Goal: Task Accomplishment & Management: Use online tool/utility

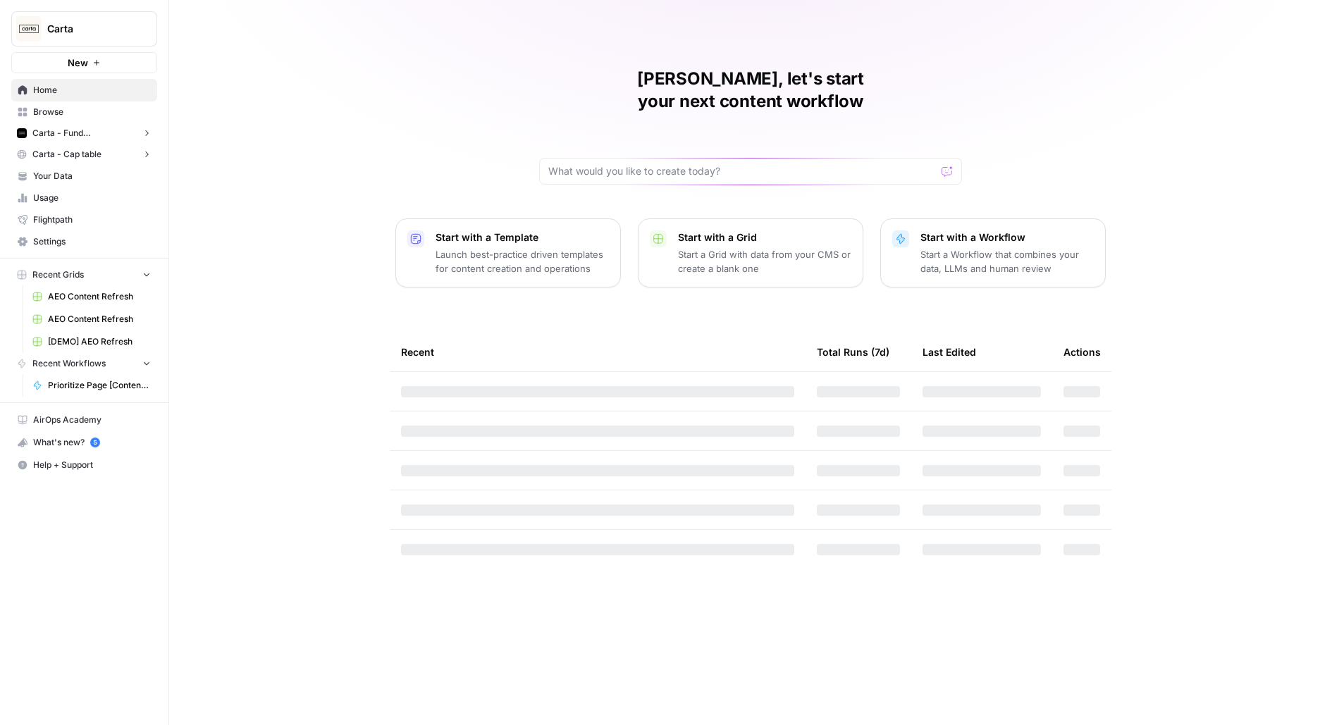
click at [103, 18] on button "Carta" at bounding box center [84, 28] width 146 height 35
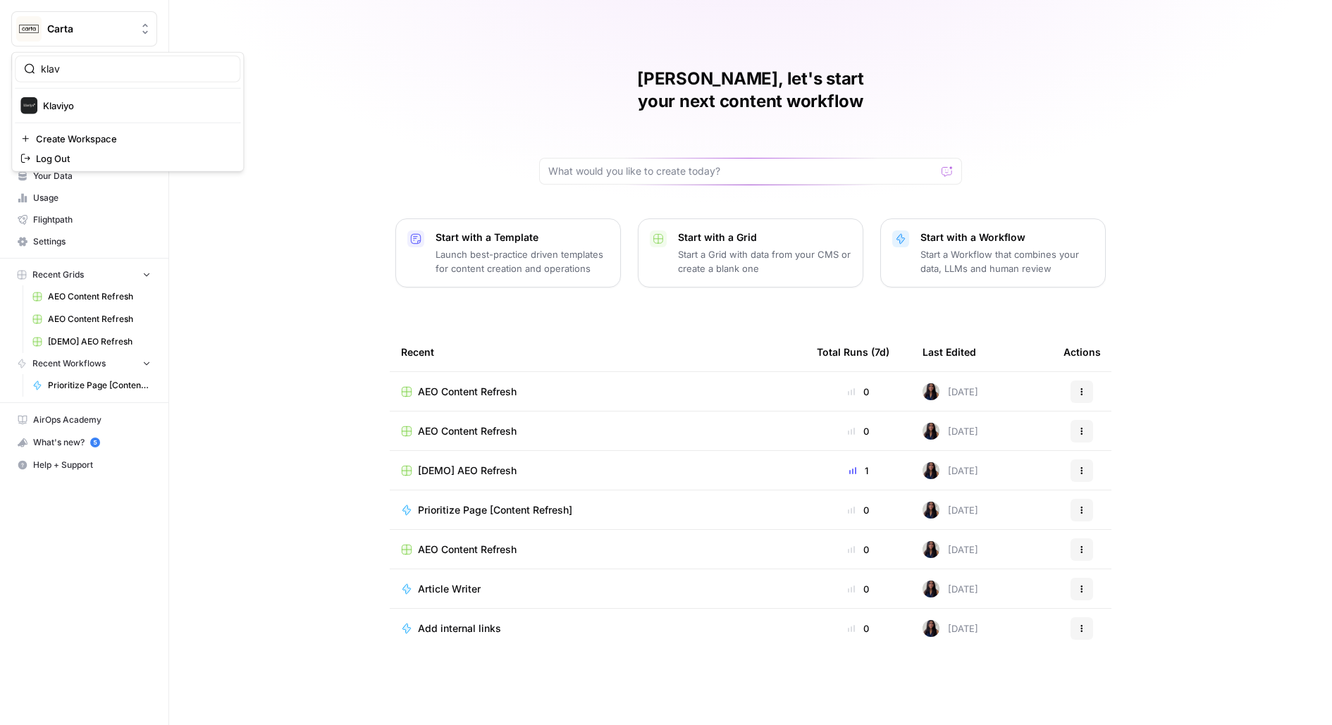
type input "klav"
click button "Klaviyo" at bounding box center [127, 105] width 225 height 23
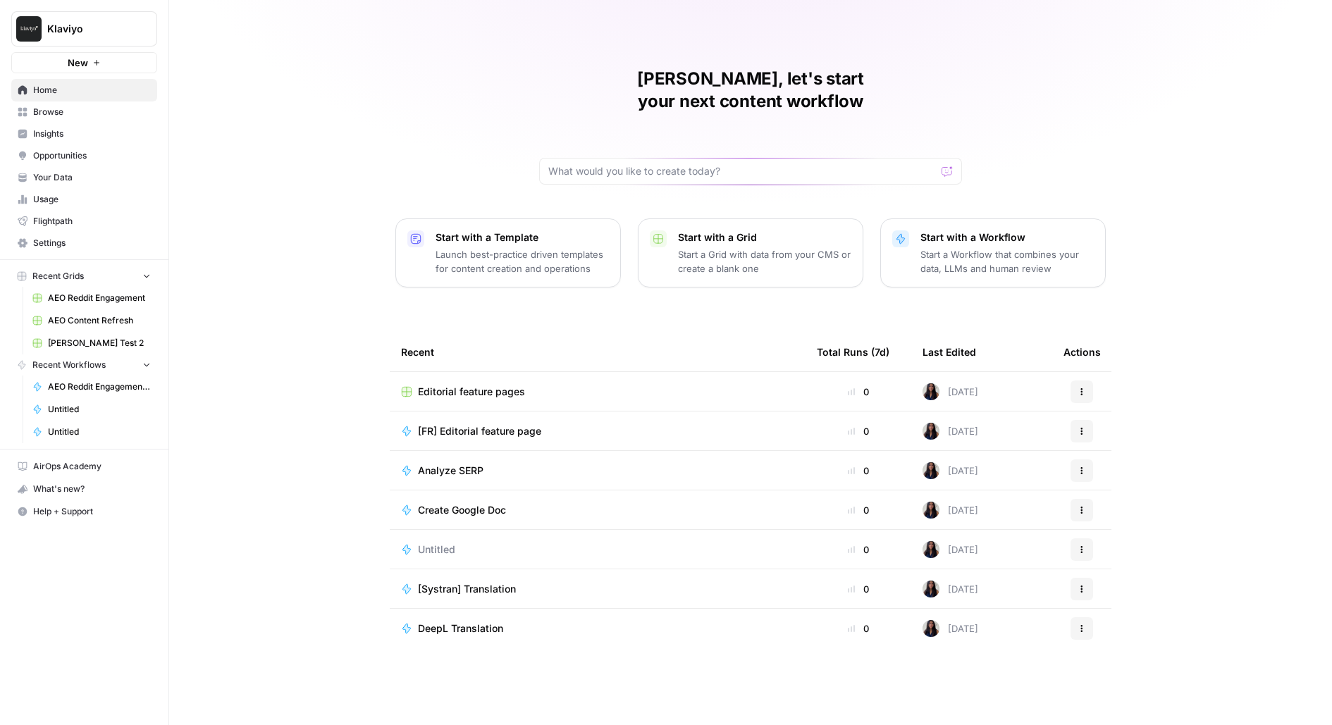
click at [62, 340] on span "[PERSON_NAME] Test 2" at bounding box center [99, 343] width 103 height 13
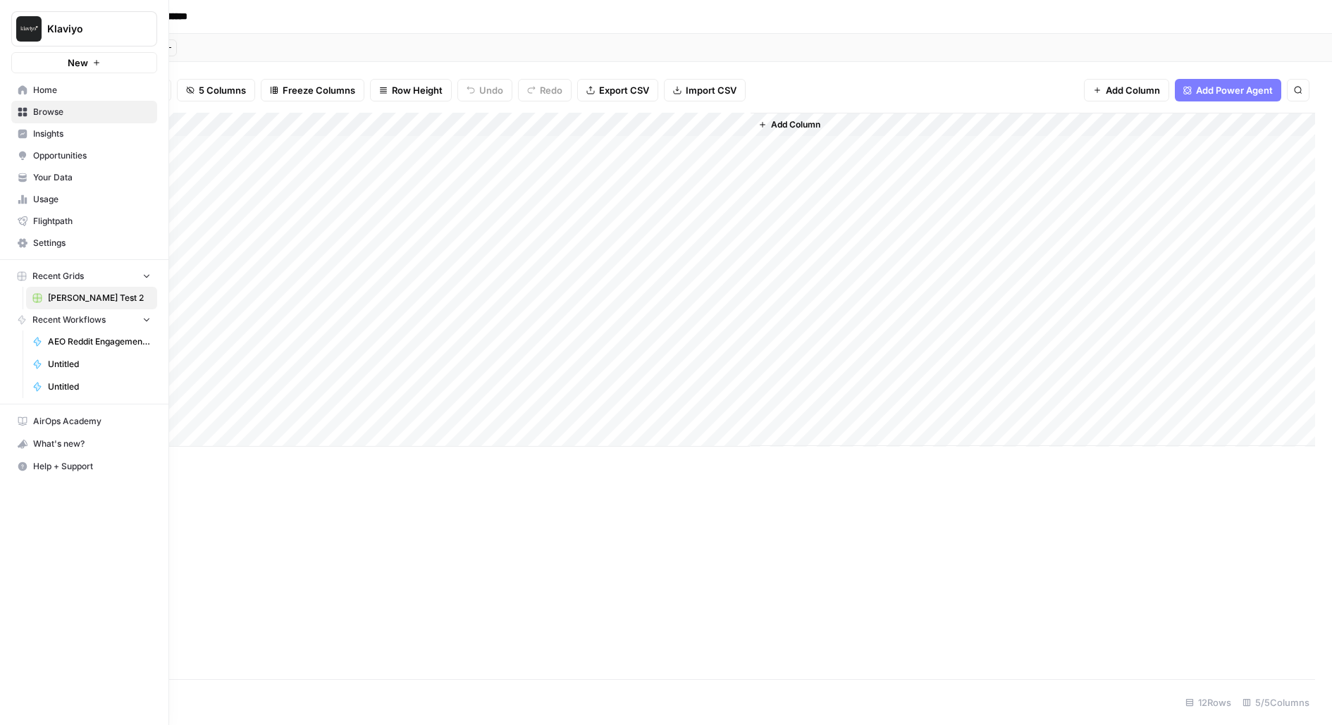
click at [42, 135] on span "Insights" at bounding box center [92, 134] width 118 height 13
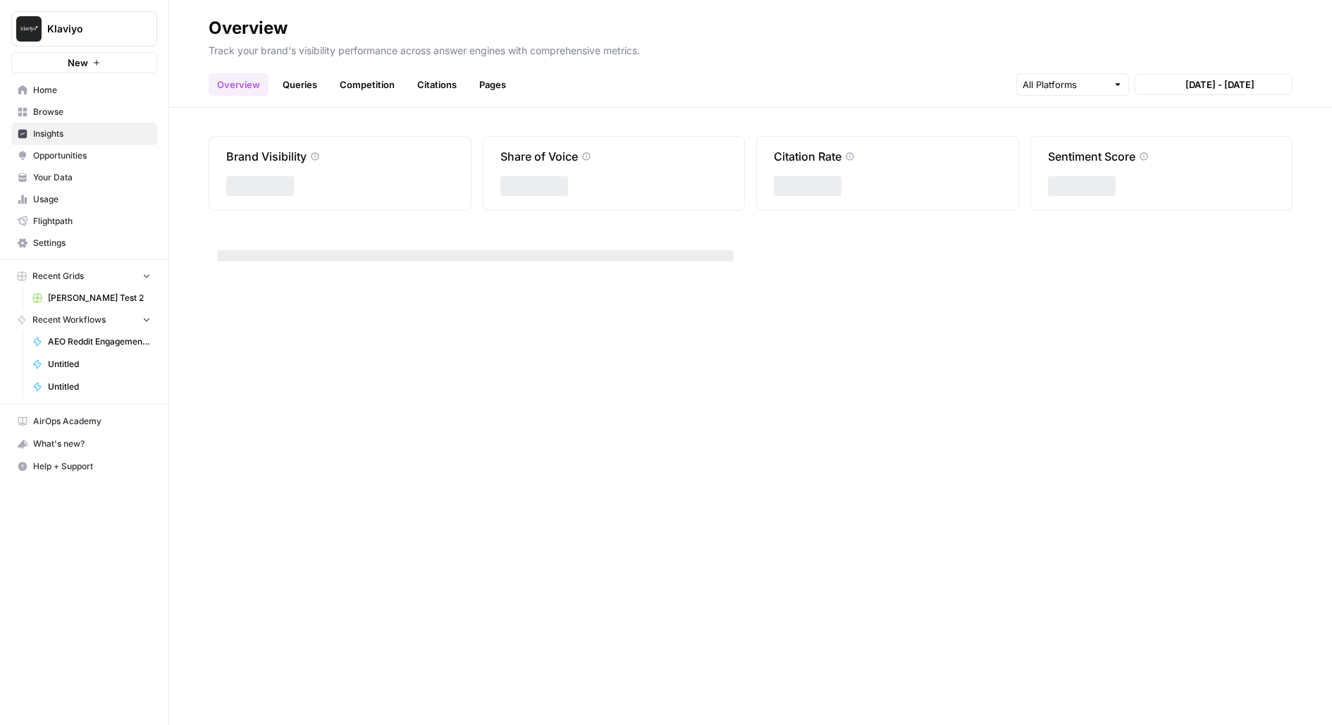
click at [45, 96] on link "Home" at bounding box center [84, 90] width 146 height 23
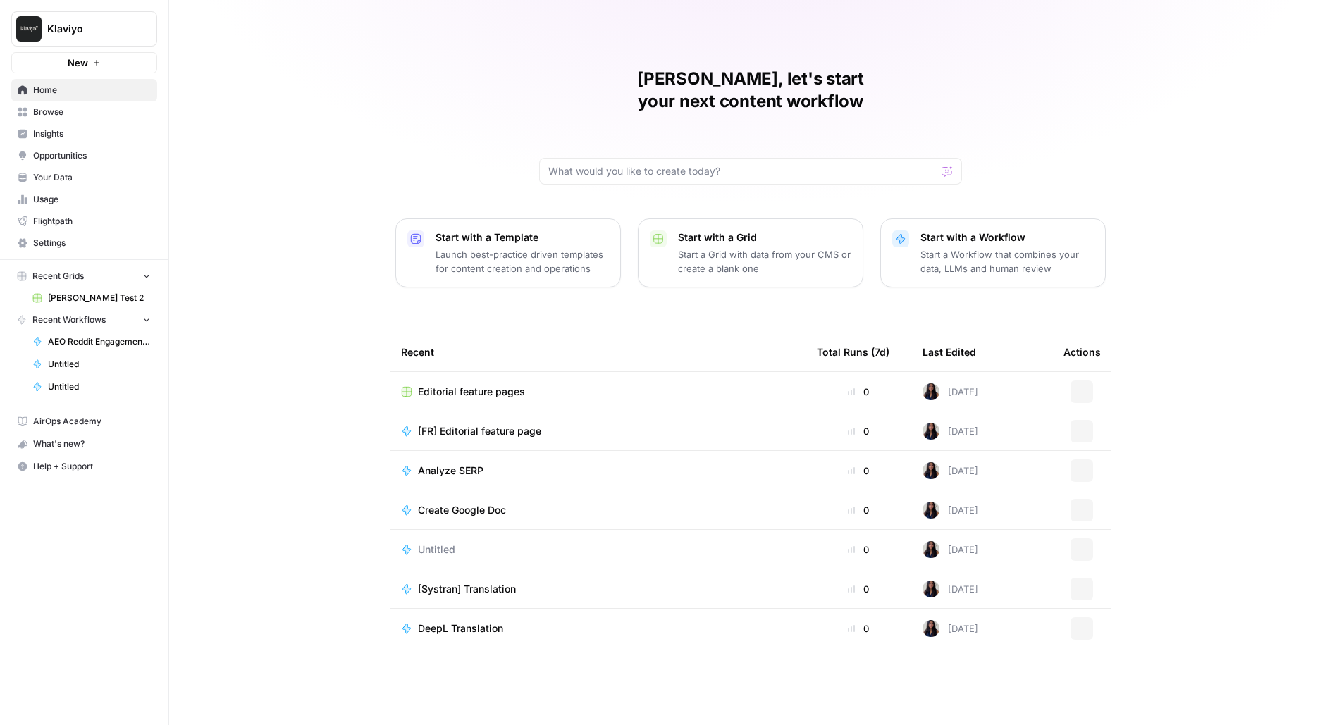
click at [51, 109] on span "Browse" at bounding box center [92, 112] width 118 height 13
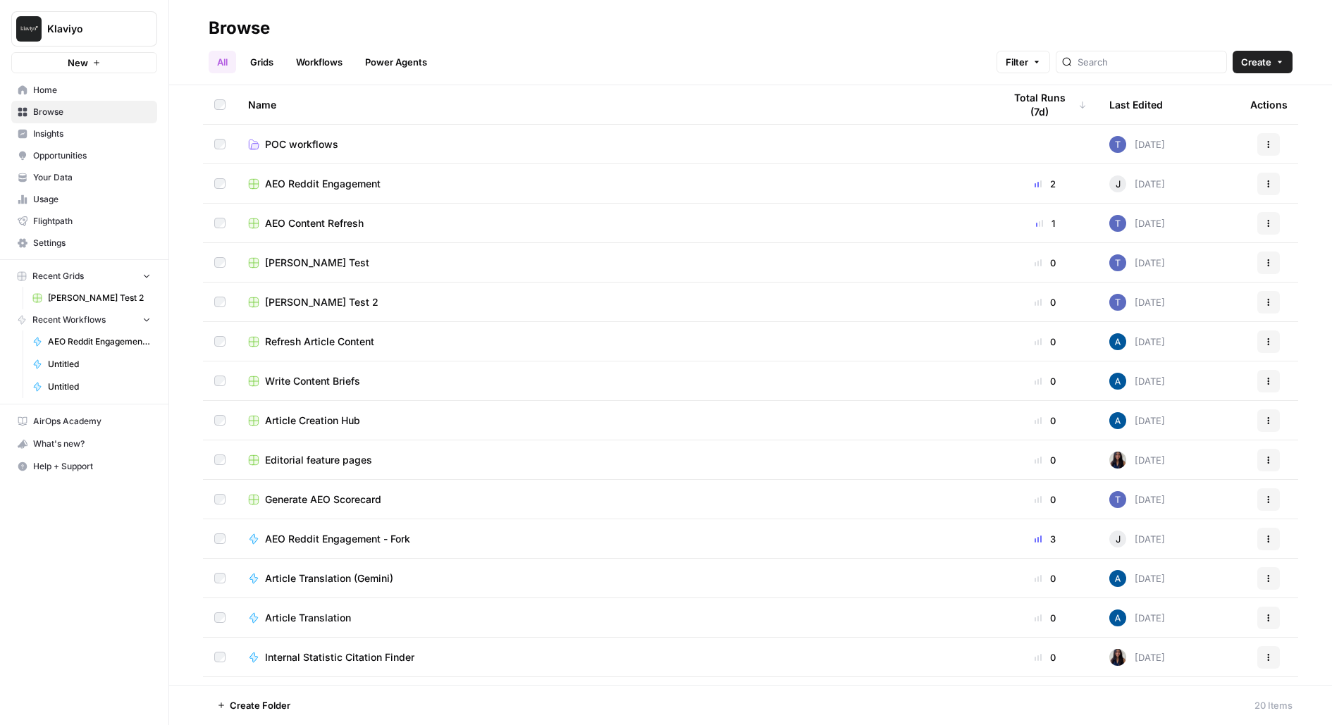
click at [317, 188] on span "AEO Reddit Engagement" at bounding box center [323, 184] width 116 height 14
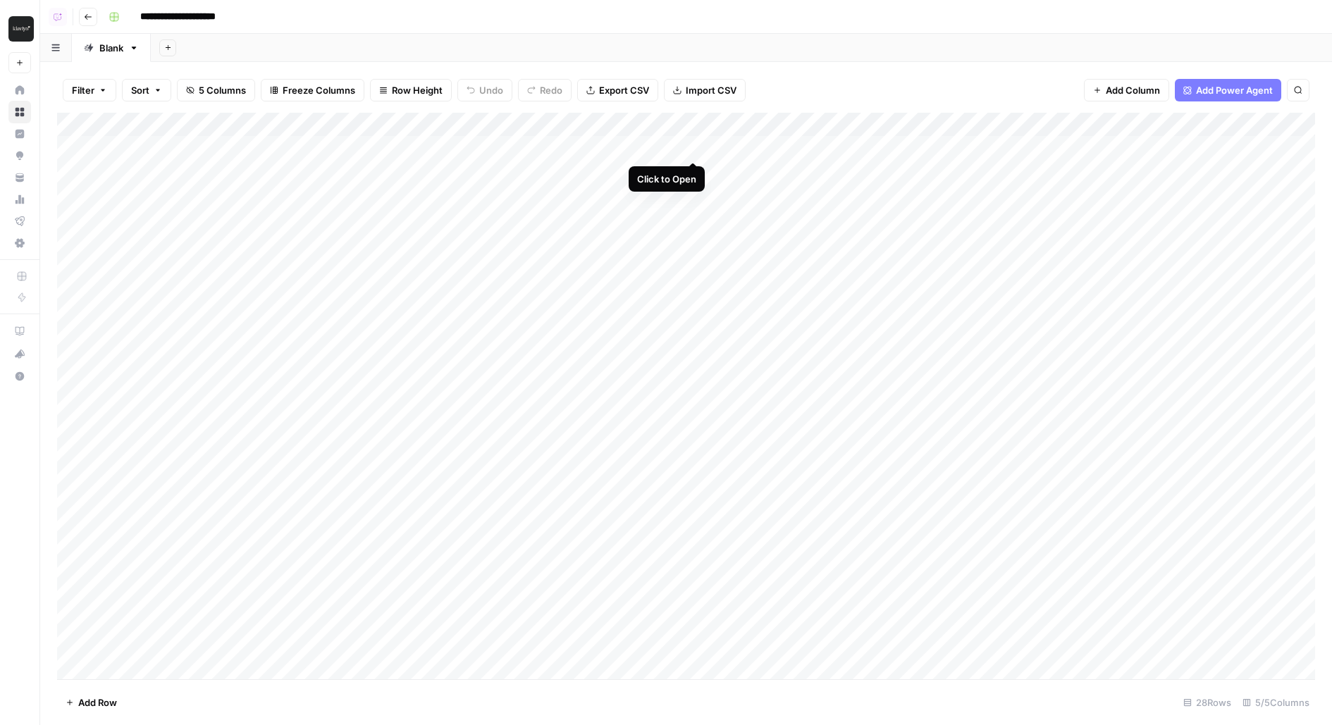
click at [696, 147] on div "Add Column" at bounding box center [686, 396] width 1258 height 566
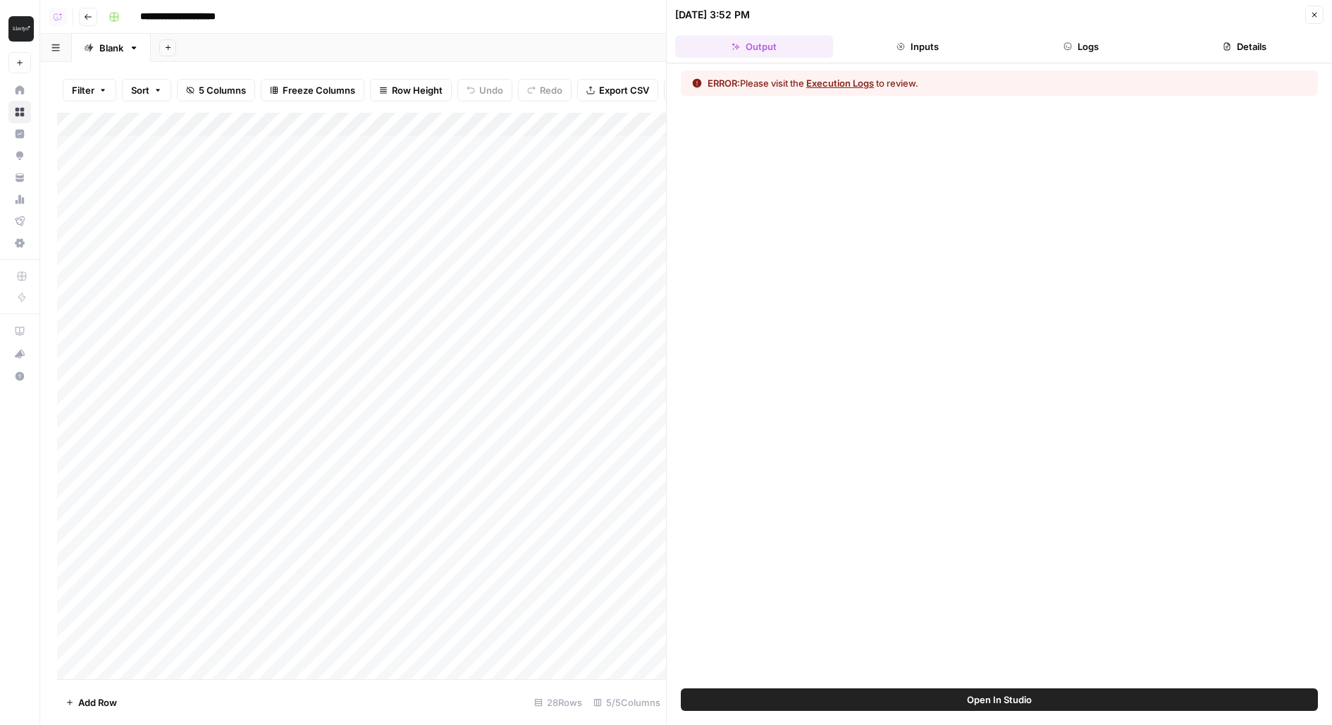
click at [1106, 39] on button "Logs" at bounding box center [1081, 46] width 158 height 23
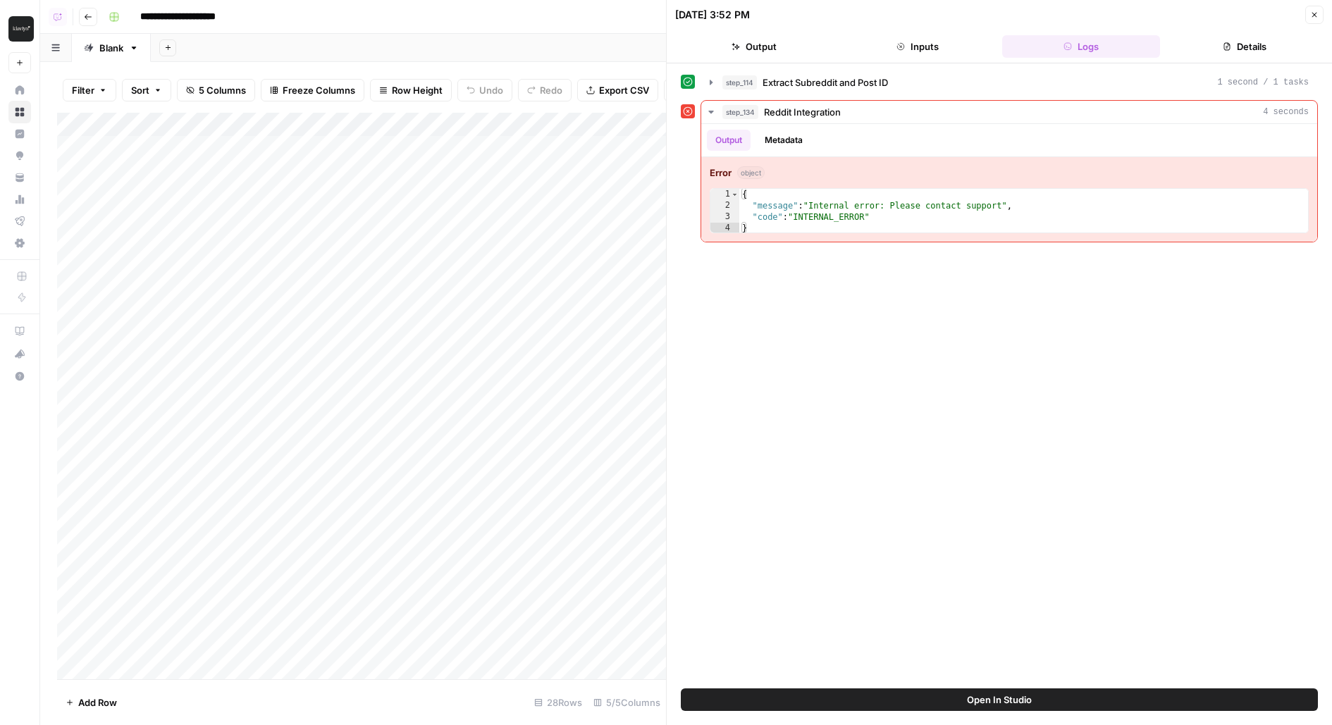
click at [784, 709] on button "Open In Studio" at bounding box center [999, 699] width 637 height 23
click at [802, 80] on span "Extract Subreddit and Post ID" at bounding box center [824, 82] width 125 height 14
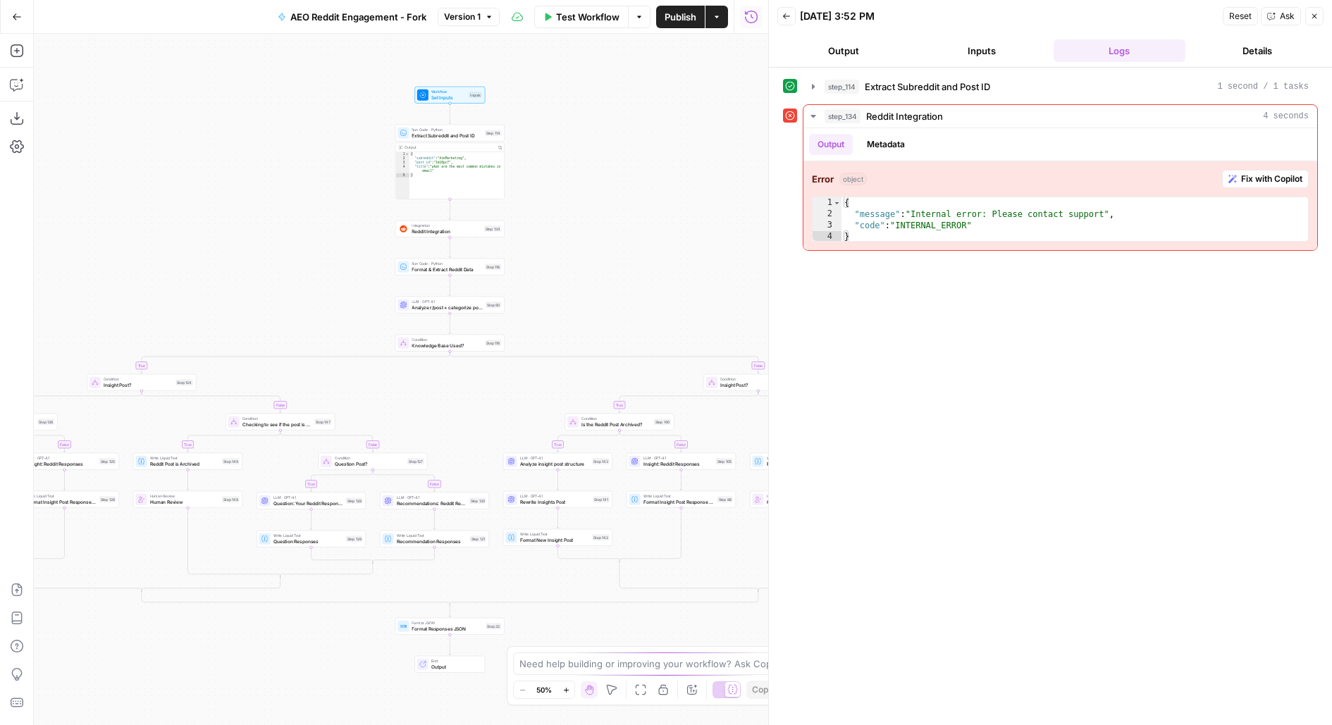
drag, startPoint x: 509, startPoint y: 190, endPoint x: 604, endPoint y: 190, distance: 95.1
click at [604, 190] on div "true false true false true false true false true false true false true false tr…" at bounding box center [401, 379] width 734 height 691
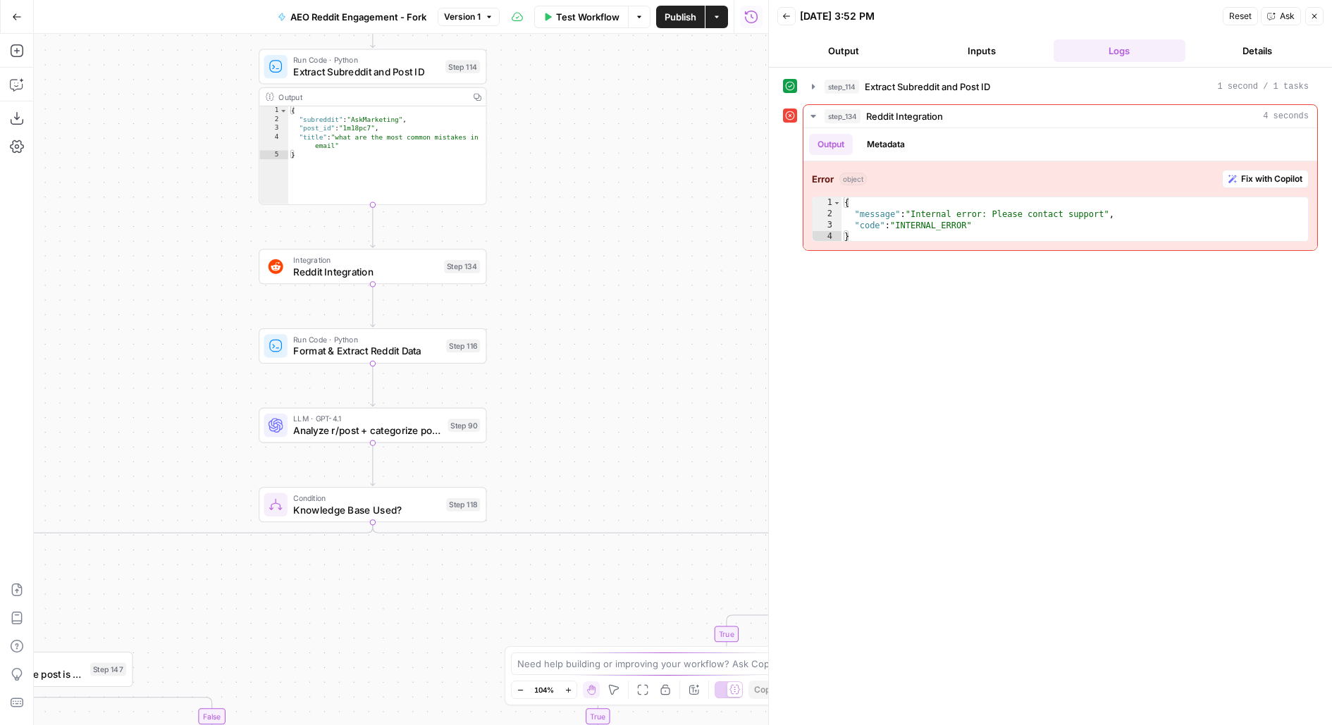
drag, startPoint x: 606, startPoint y: 190, endPoint x: 777, endPoint y: 185, distance: 171.3
click at [777, 185] on body "Klaviyo New Home Browse Insights Opportunities Your Data Usage Flightpath Setti…" at bounding box center [666, 362] width 1332 height 725
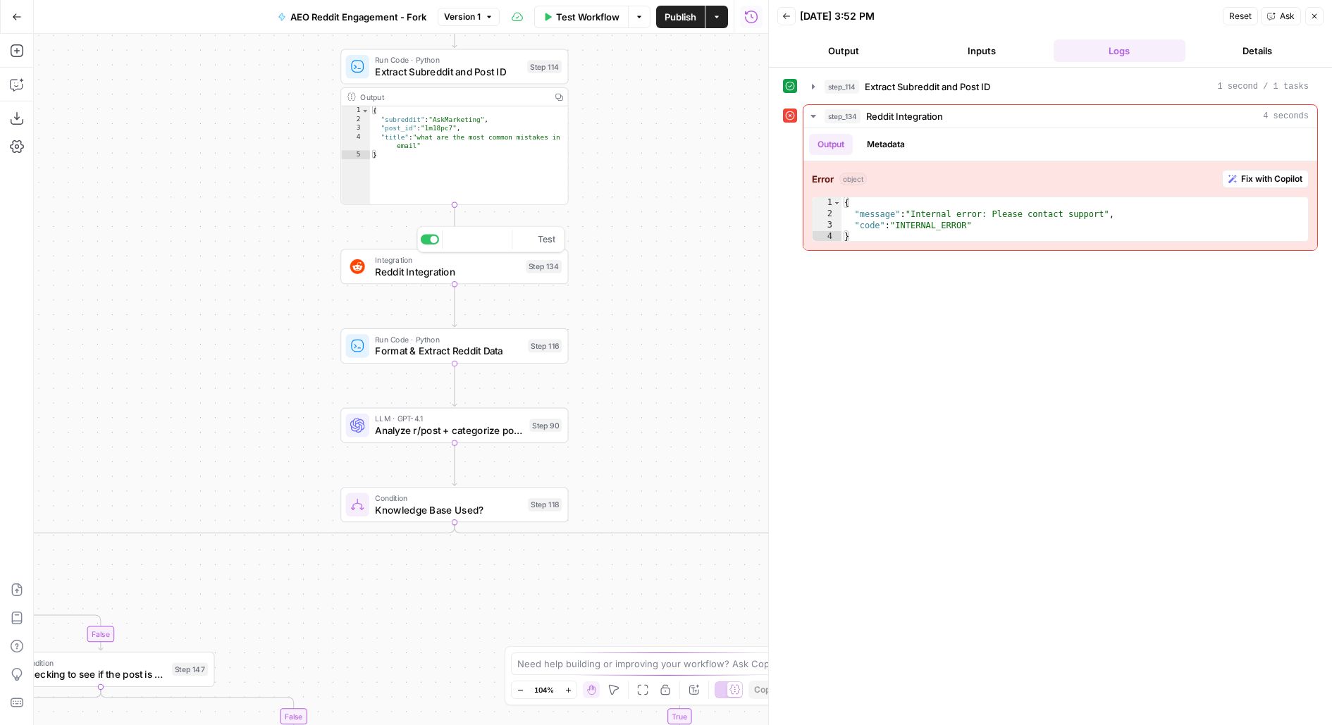
click at [478, 268] on span "Reddit Integration" at bounding box center [447, 271] width 145 height 15
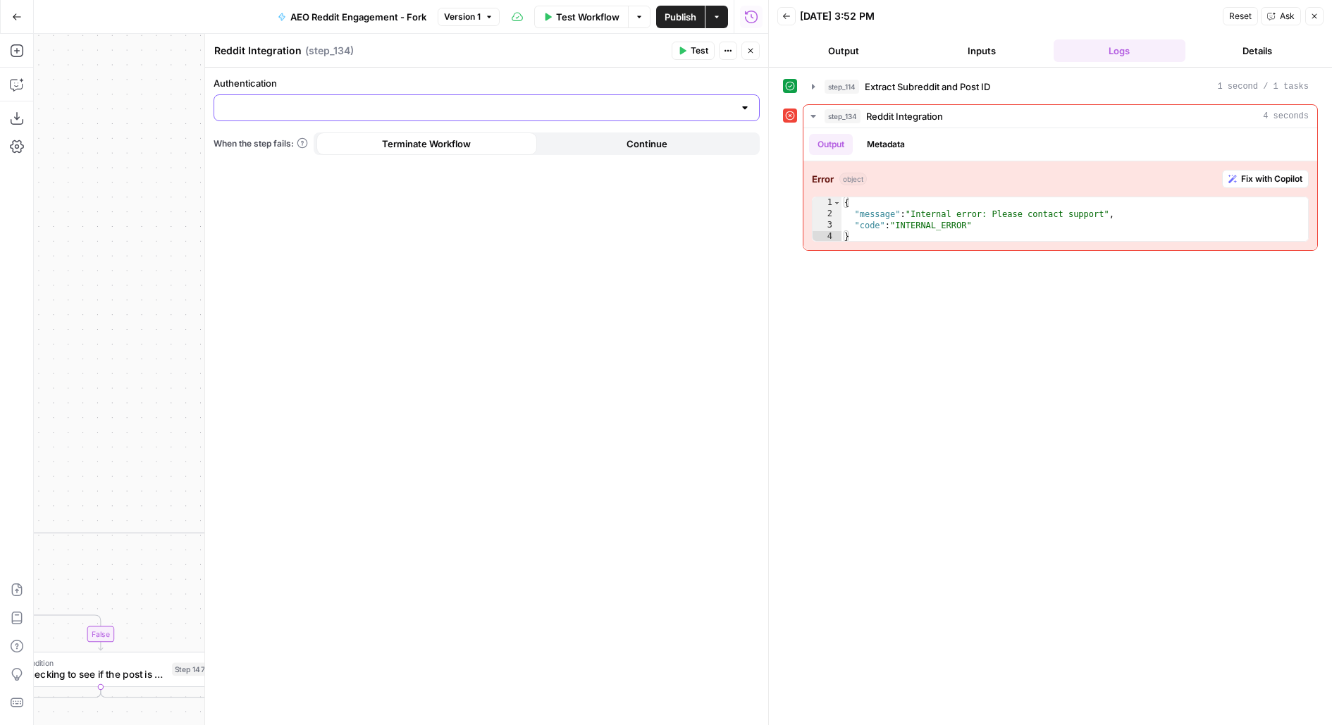
click at [560, 102] on form "Authentication When the step fails: Terminate Workflow Continue" at bounding box center [486, 396] width 563 height 657
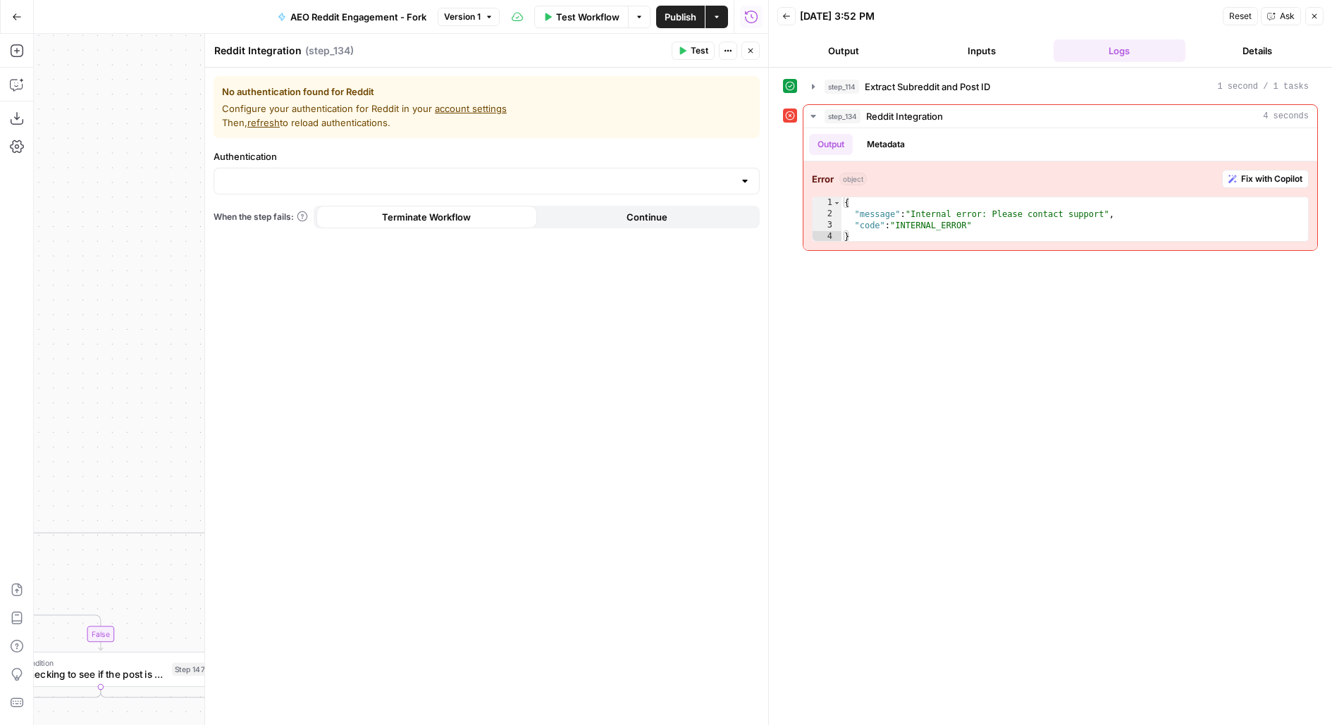
click at [534, 169] on div at bounding box center [486, 181] width 546 height 27
click at [478, 333] on form "No authentication found for Reddit Configure your authentication for Reddit in …" at bounding box center [486, 396] width 563 height 657
click at [735, 48] on button "Actions" at bounding box center [728, 51] width 18 height 18
click at [750, 49] on icon "button" at bounding box center [750, 50] width 8 height 8
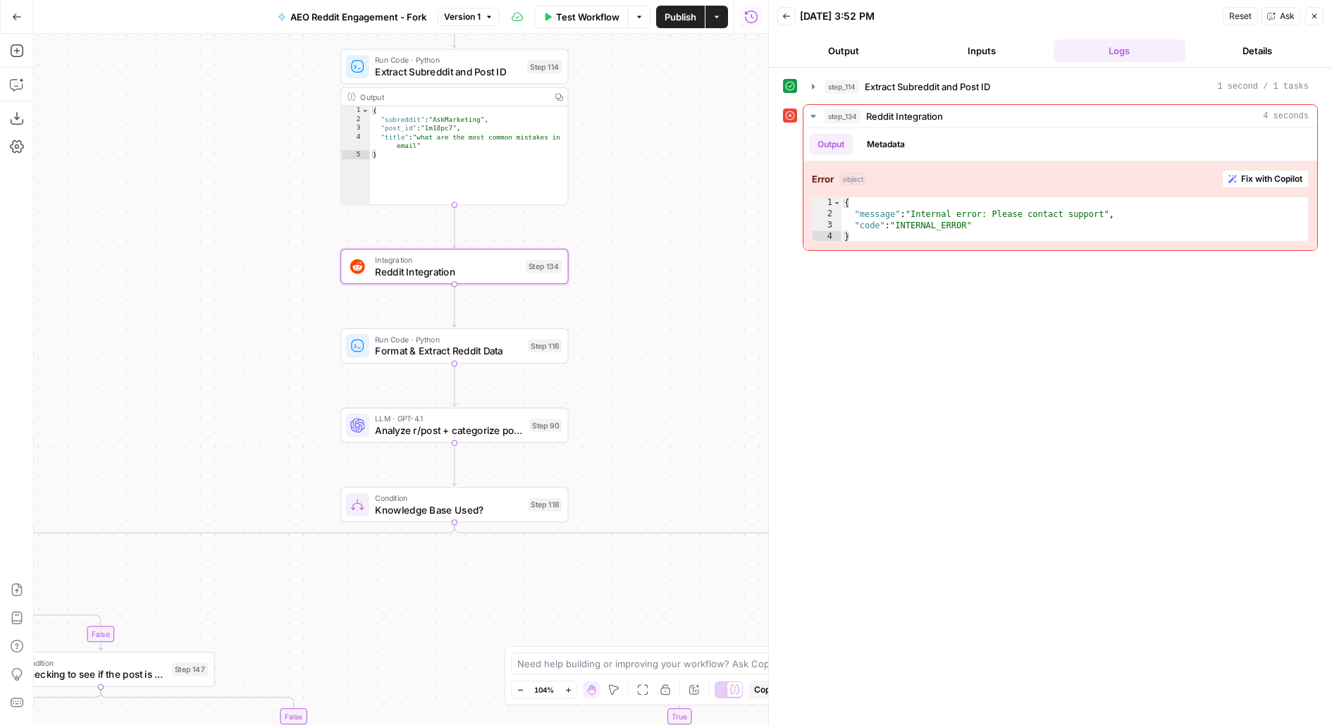
click at [408, 275] on span "Reddit Integration" at bounding box center [447, 271] width 145 height 15
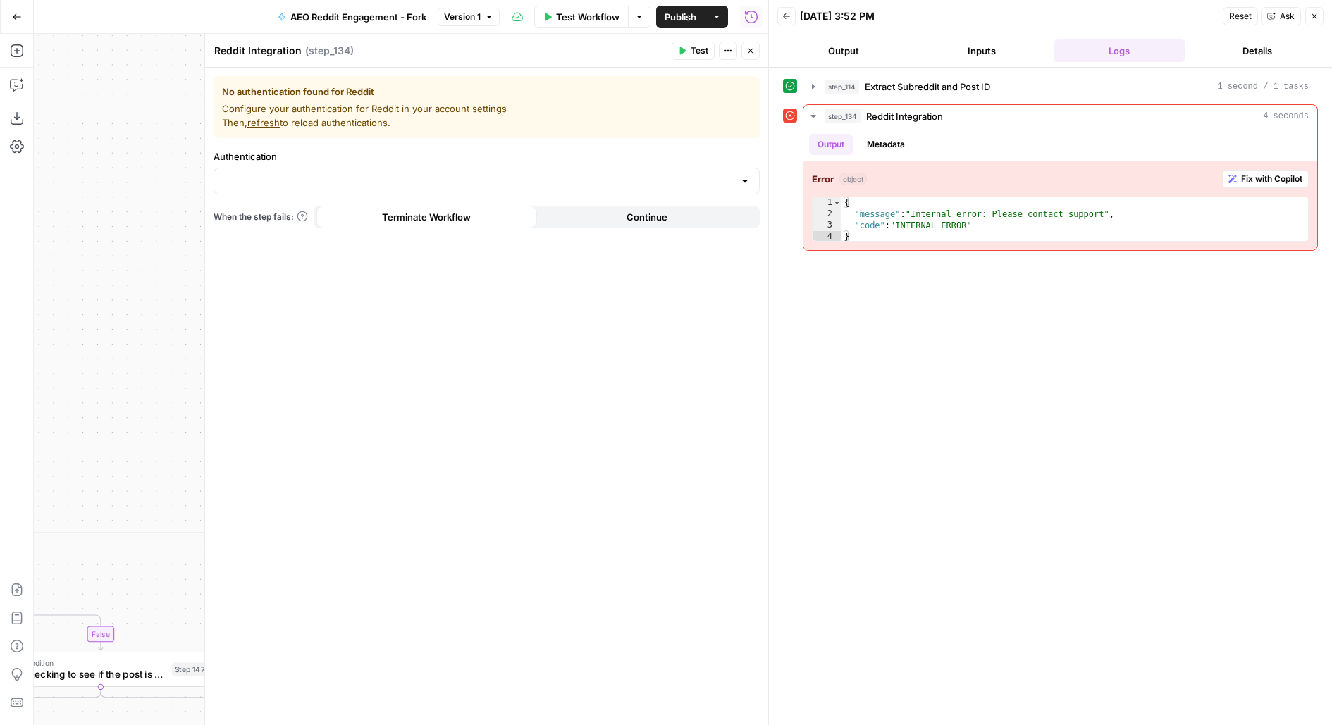
click at [397, 172] on div at bounding box center [486, 181] width 546 height 27
click at [230, 579] on form "No authentication found for Reddit Configure your authentication for Reddit in …" at bounding box center [486, 396] width 563 height 657
click at [436, 178] on input "Authentication" at bounding box center [478, 181] width 511 height 14
click at [467, 122] on span "Configure your authentication for Reddit in your account settings Then, refresh…" at bounding box center [486, 115] width 529 height 28
click at [447, 109] on link "account settings" at bounding box center [471, 108] width 72 height 11
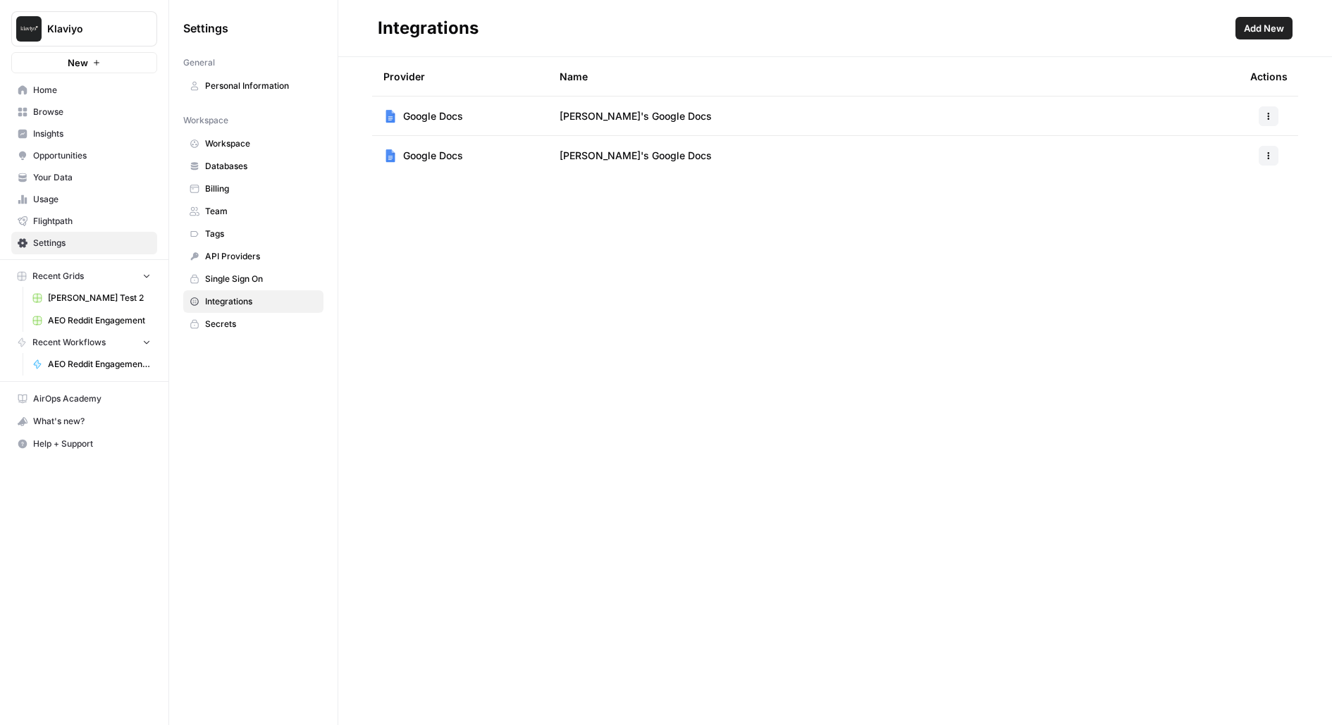
click at [1110, 10] on header "Integrations Add New" at bounding box center [834, 28] width 993 height 57
click at [1274, 34] on span "Add New" at bounding box center [1263, 28] width 40 height 14
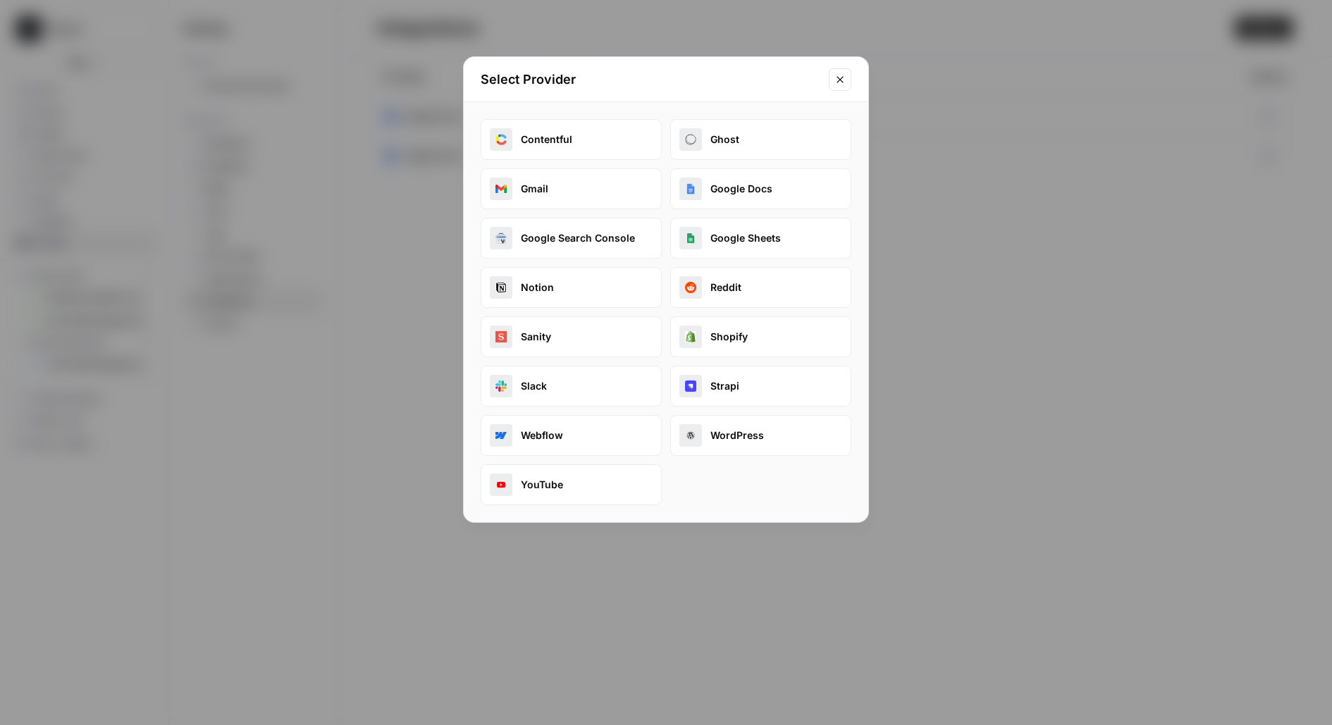
click at [725, 283] on button "Reddit" at bounding box center [760, 287] width 181 height 41
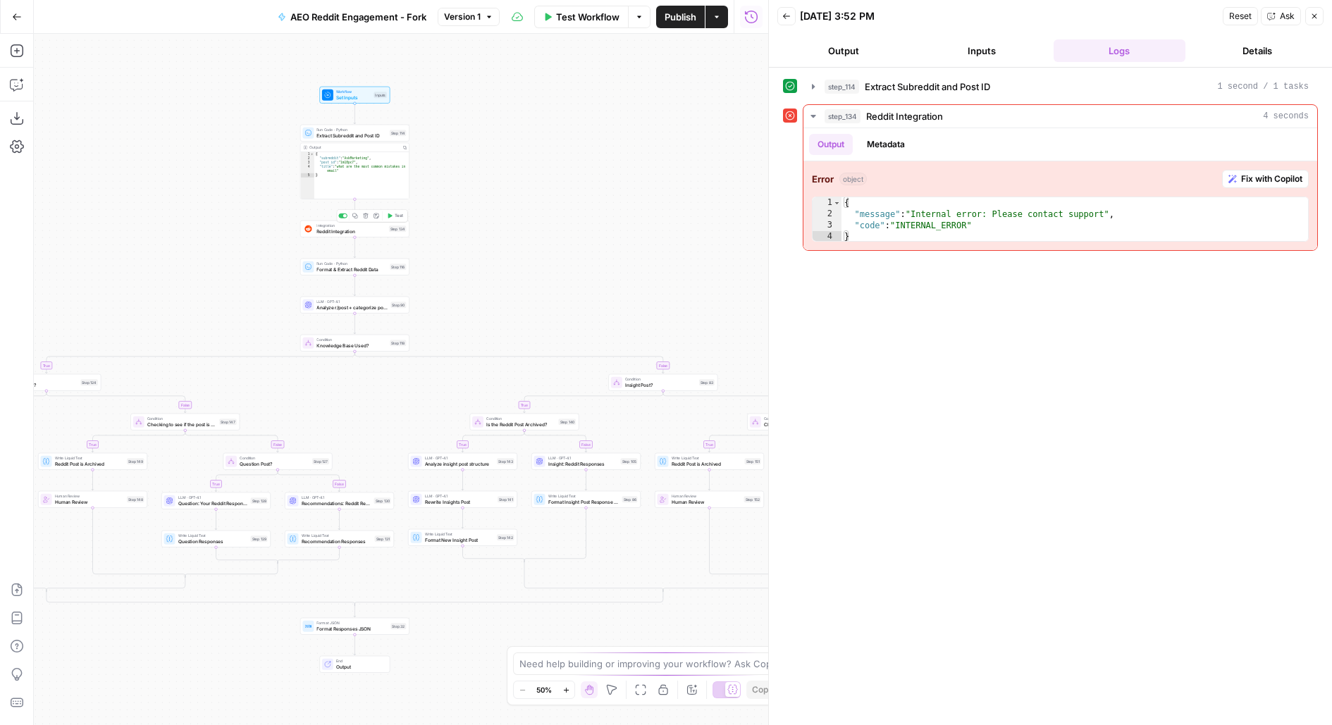
click at [370, 234] on span "Reddit Integration" at bounding box center [351, 231] width 70 height 7
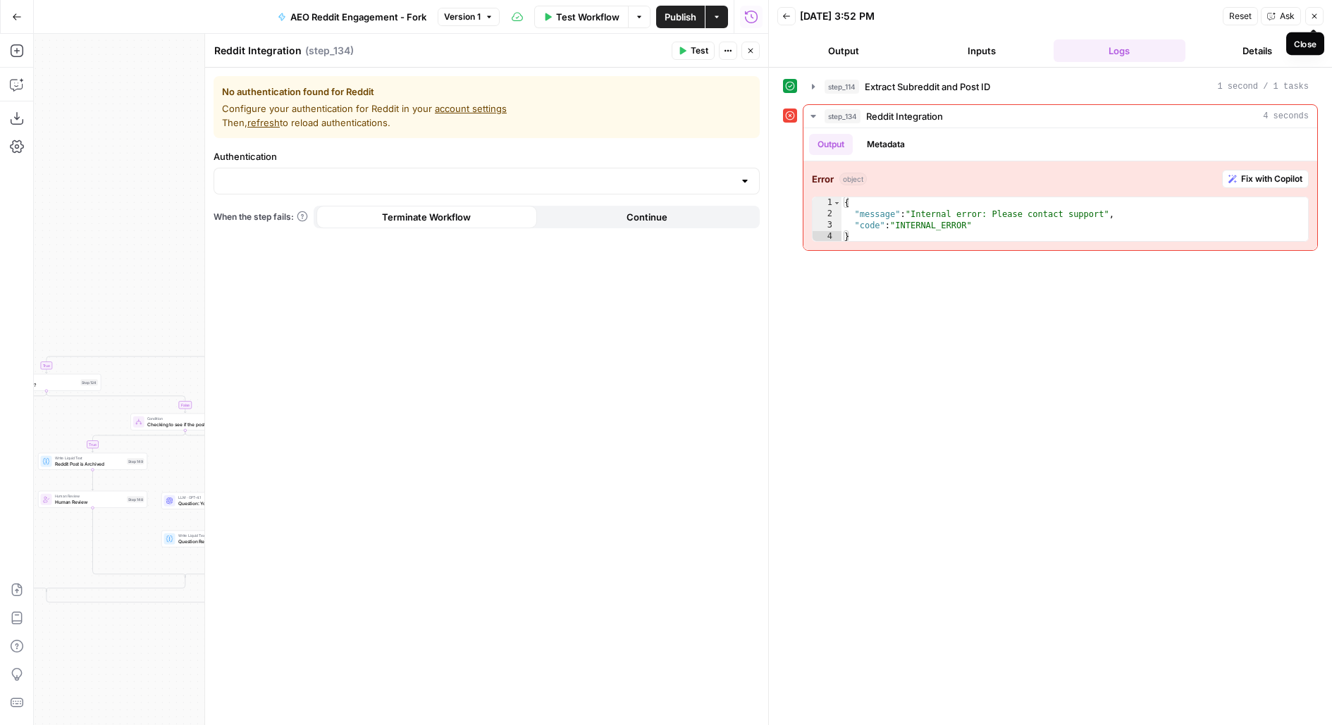
click at [1311, 14] on icon "button" at bounding box center [1314, 16] width 8 height 8
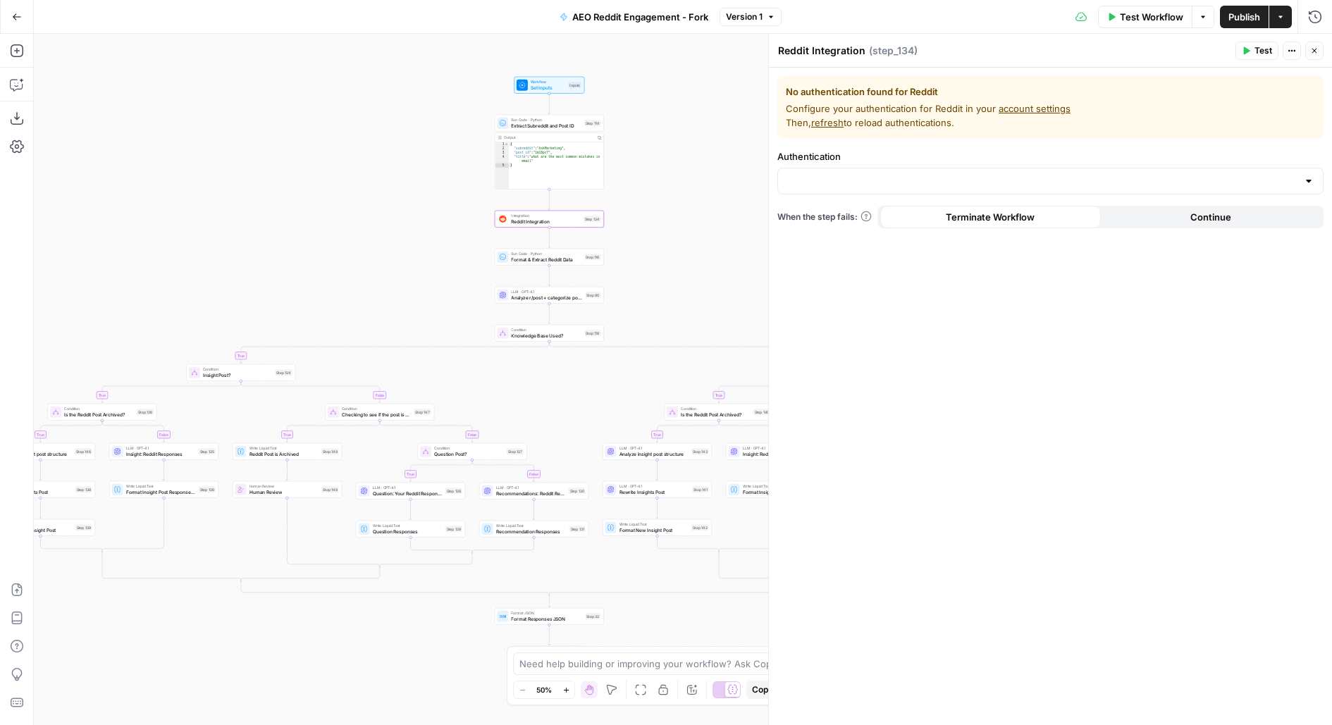
drag, startPoint x: 598, startPoint y: 267, endPoint x: 846, endPoint y: 242, distance: 249.2
click at [848, 243] on body "Klaviyo New Home Browse Insights Opportunities Your Data Usage Flightpath Setti…" at bounding box center [666, 362] width 1332 height 725
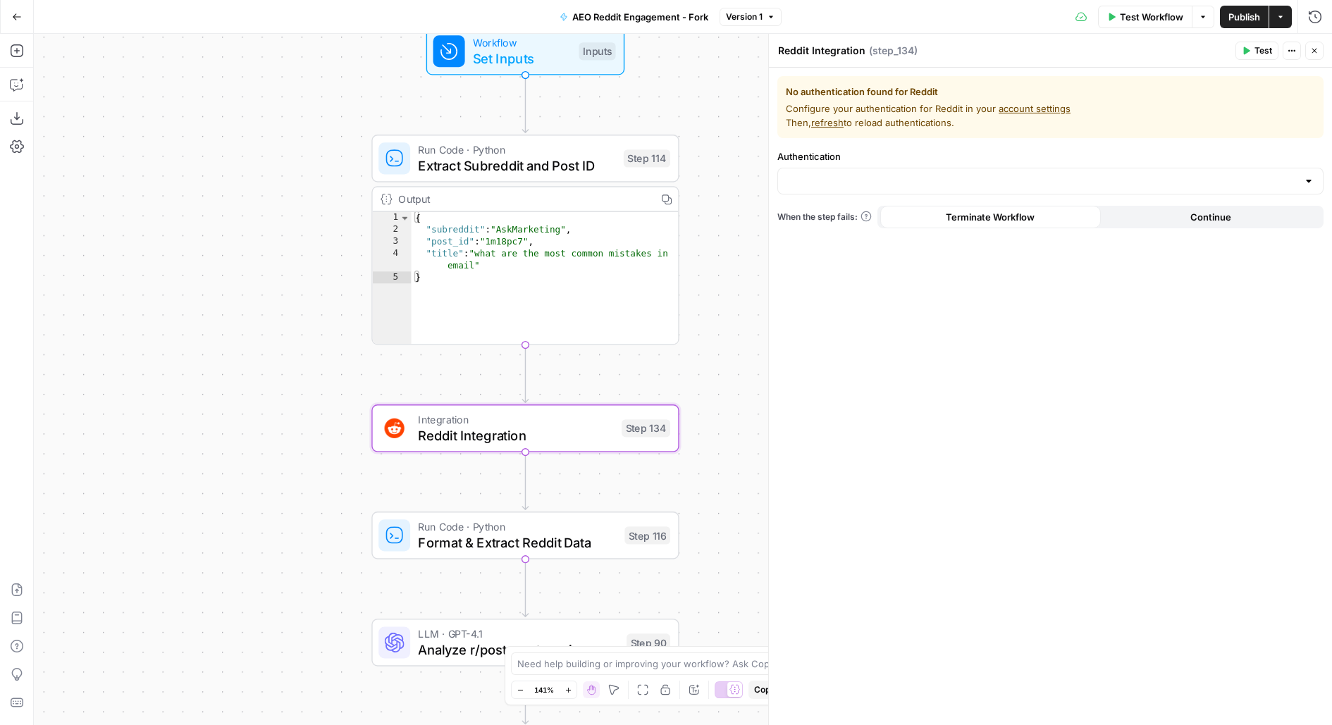
drag, startPoint x: 706, startPoint y: 178, endPoint x: 801, endPoint y: 342, distance: 189.7
click at [802, 344] on body "Klaviyo New Home Browse Insights Opportunities Your Data Usage Flightpath Setti…" at bounding box center [666, 362] width 1332 height 725
